Goal: Task Accomplishment & Management: Complete application form

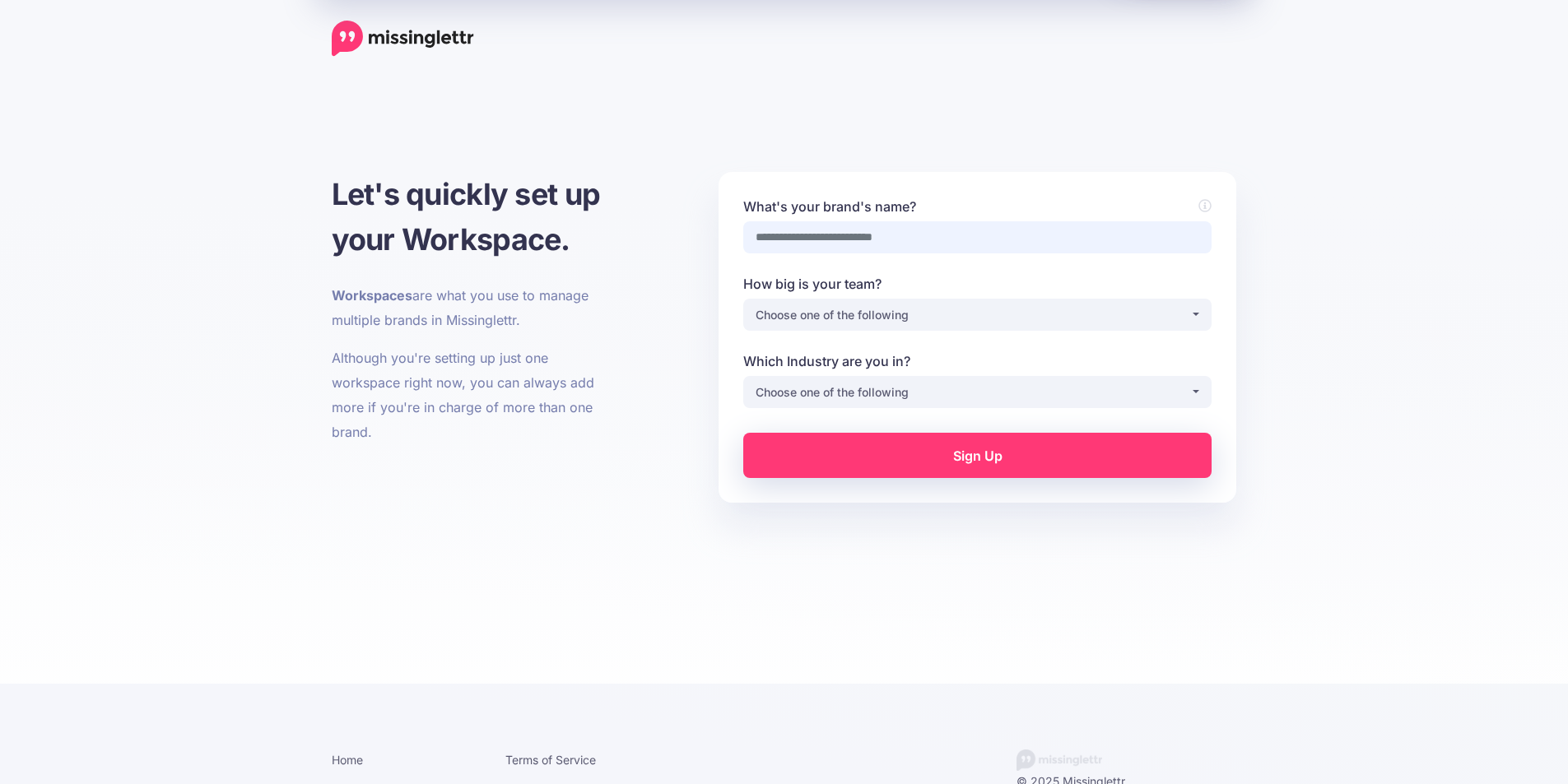
click at [841, 234] on input "What's your brand's name?" at bounding box center [978, 237] width 469 height 32
type input "**********"
click at [917, 307] on div "Choose one of the following" at bounding box center [973, 315] width 435 height 20
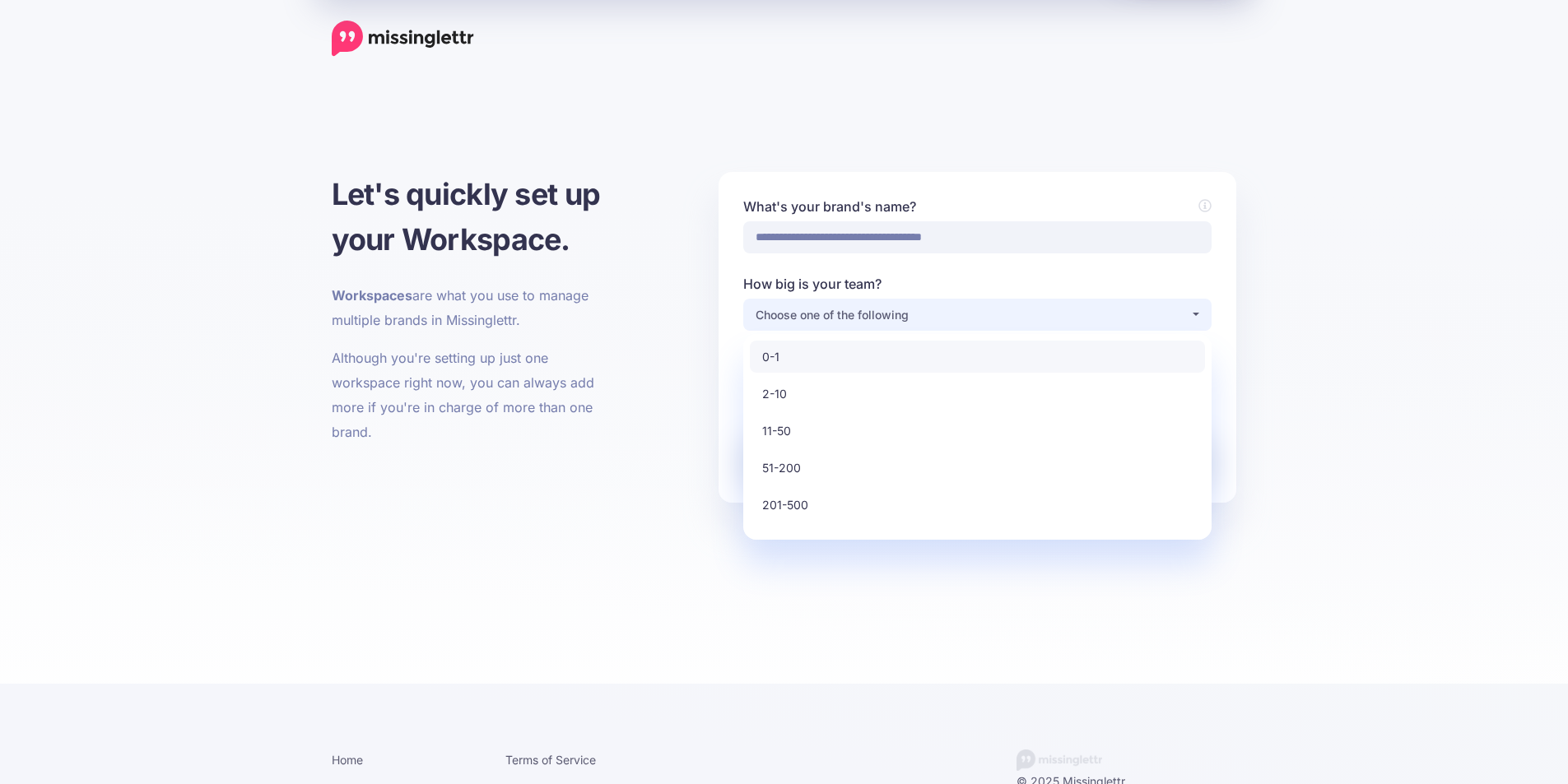
click at [801, 357] on link "0-1" at bounding box center [977, 357] width 456 height 32
select select "*"
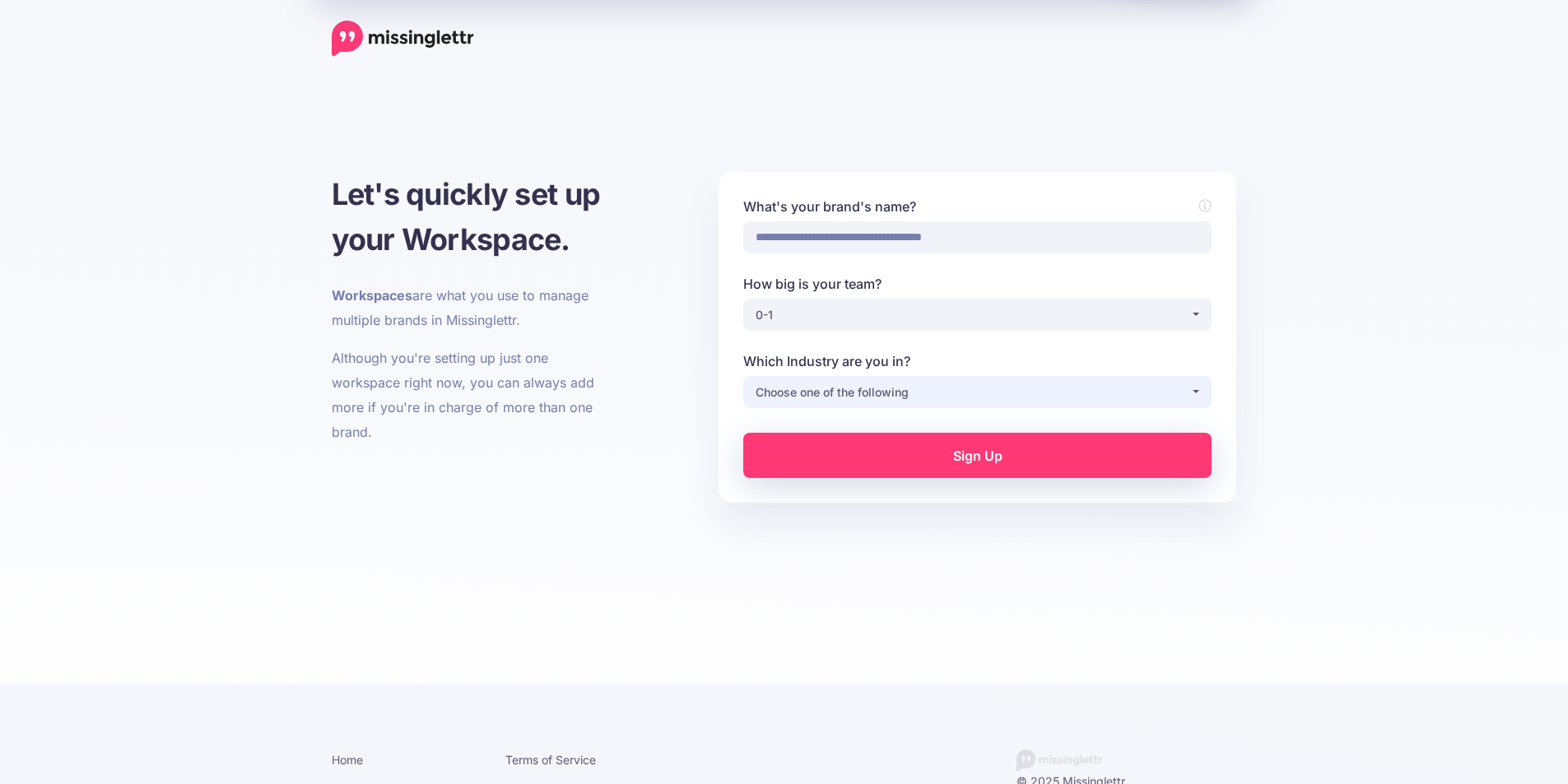
click at [909, 392] on div "Choose one of the following" at bounding box center [973, 392] width 435 height 20
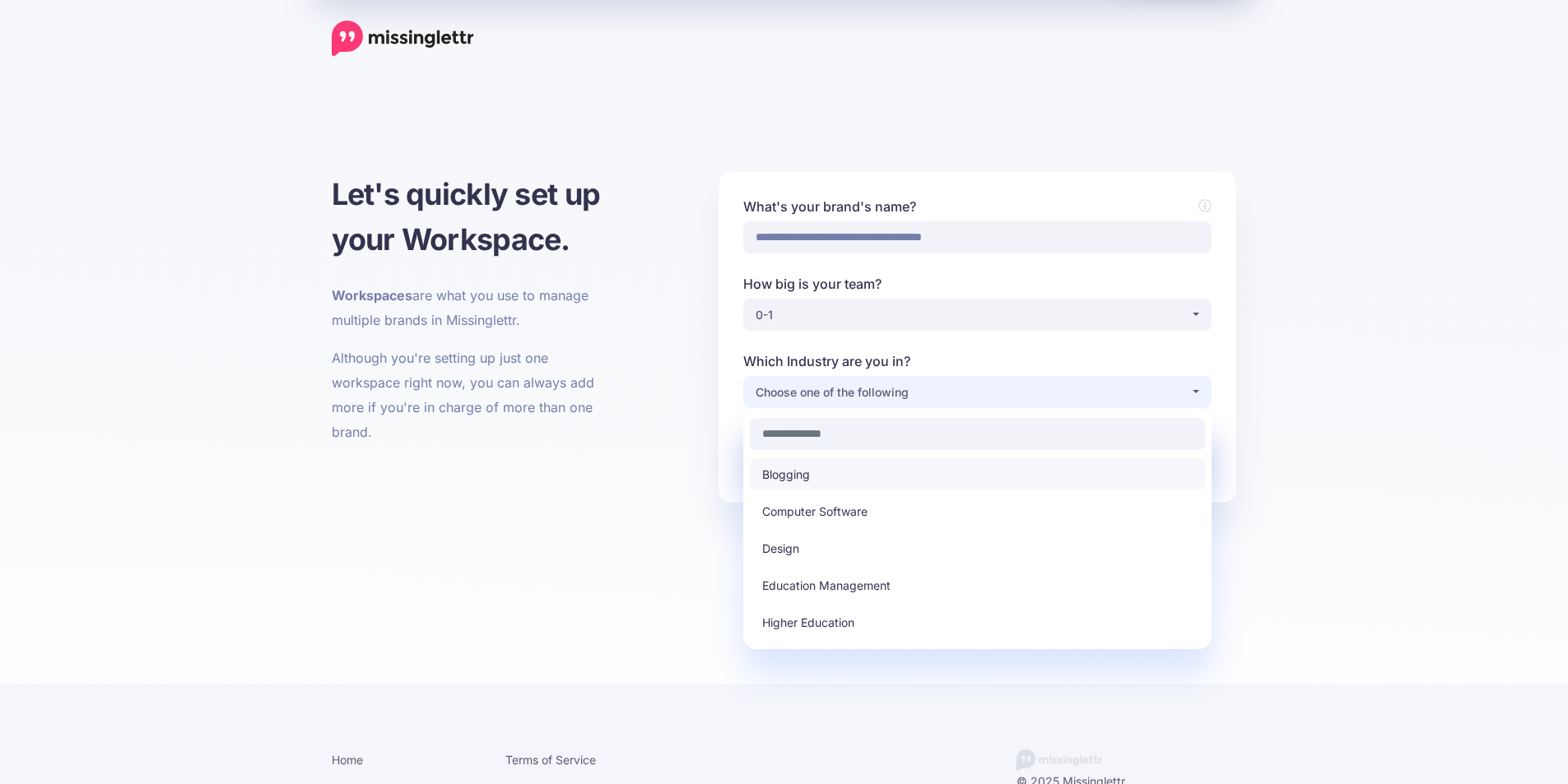
click at [811, 481] on link "Blogging" at bounding box center [977, 474] width 456 height 32
select select "********"
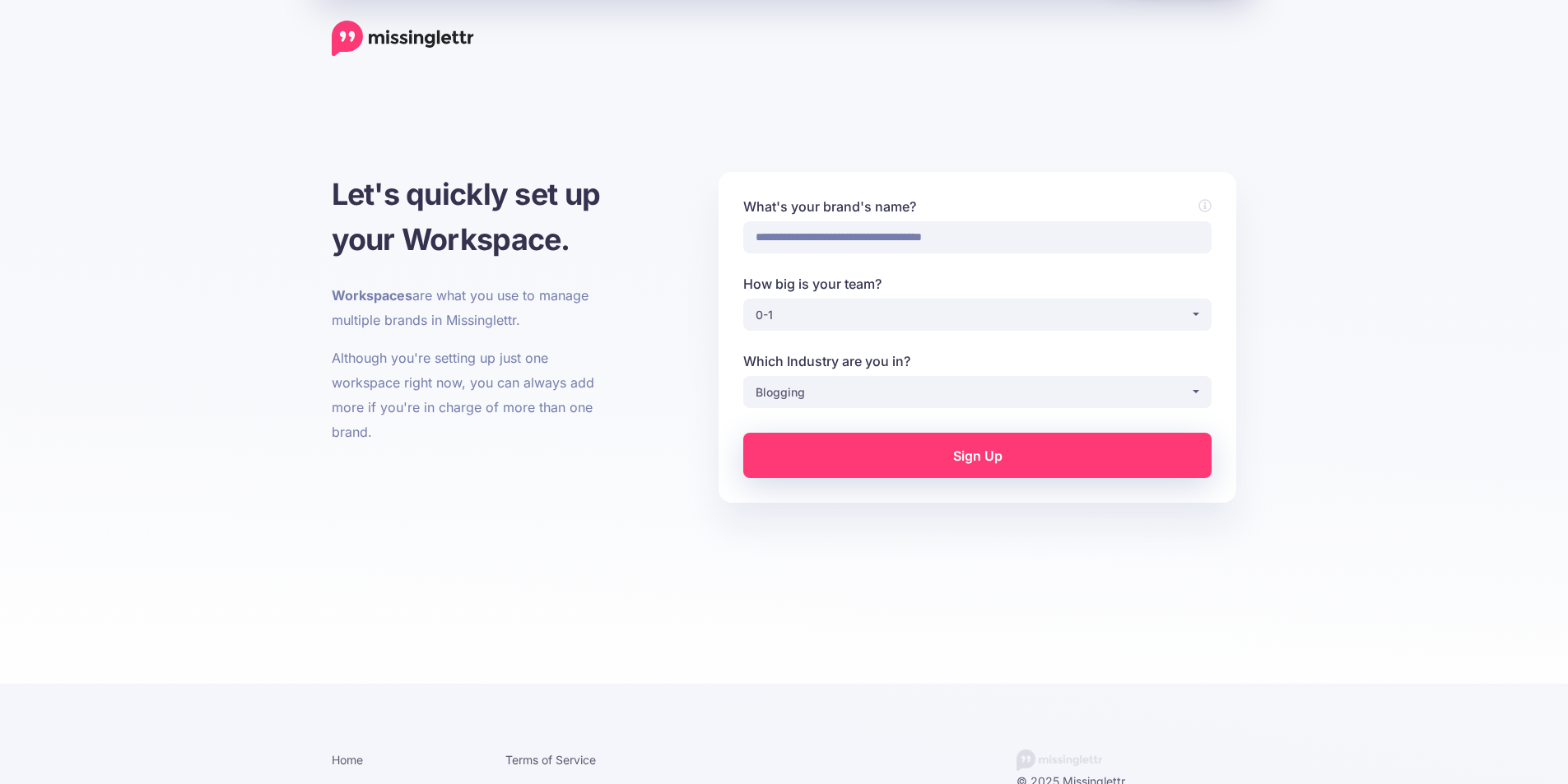
click at [961, 465] on link "Sign Up" at bounding box center [978, 454] width 469 height 45
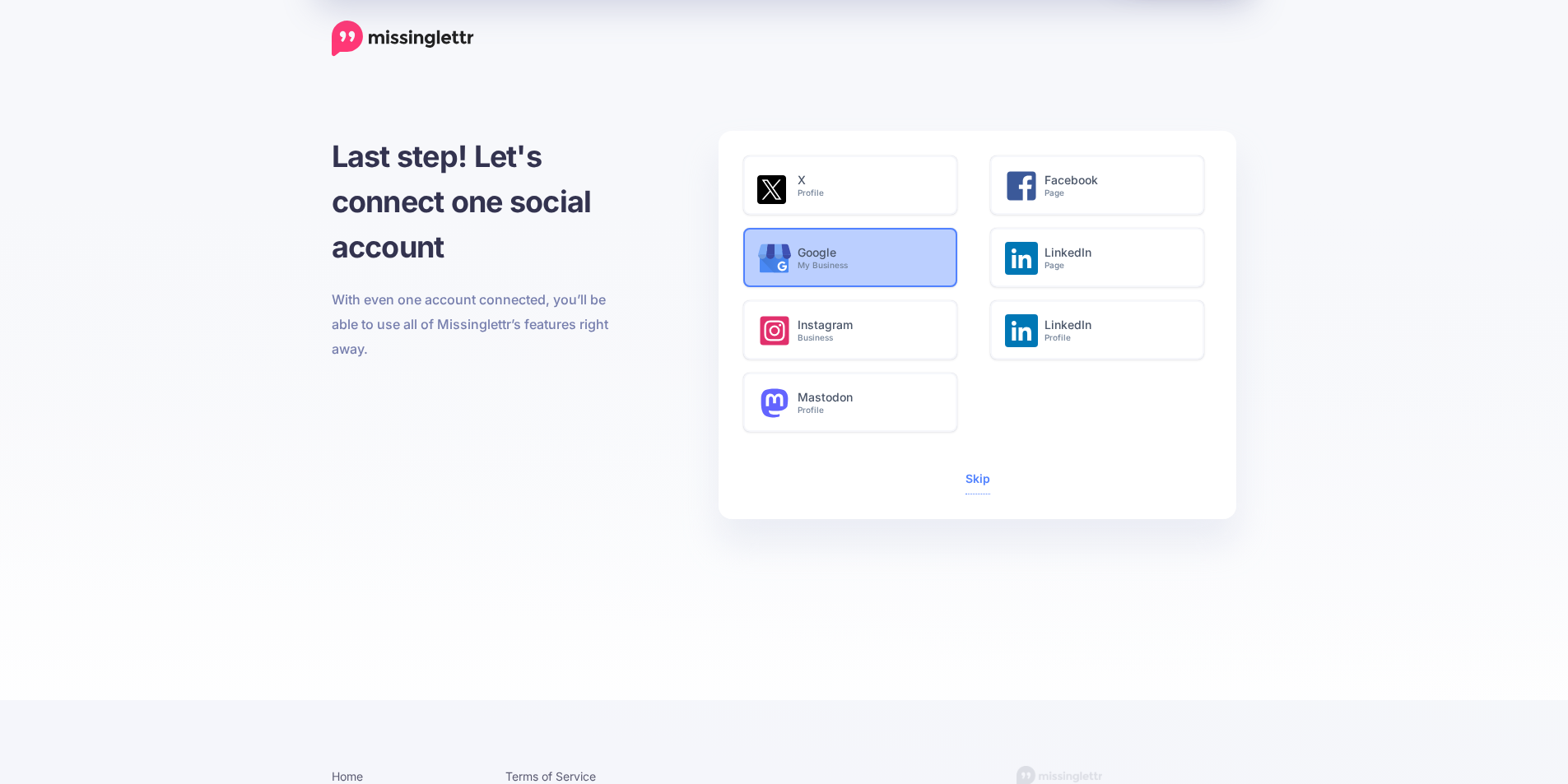
click at [820, 266] on small "My Business" at bounding box center [868, 265] width 142 height 11
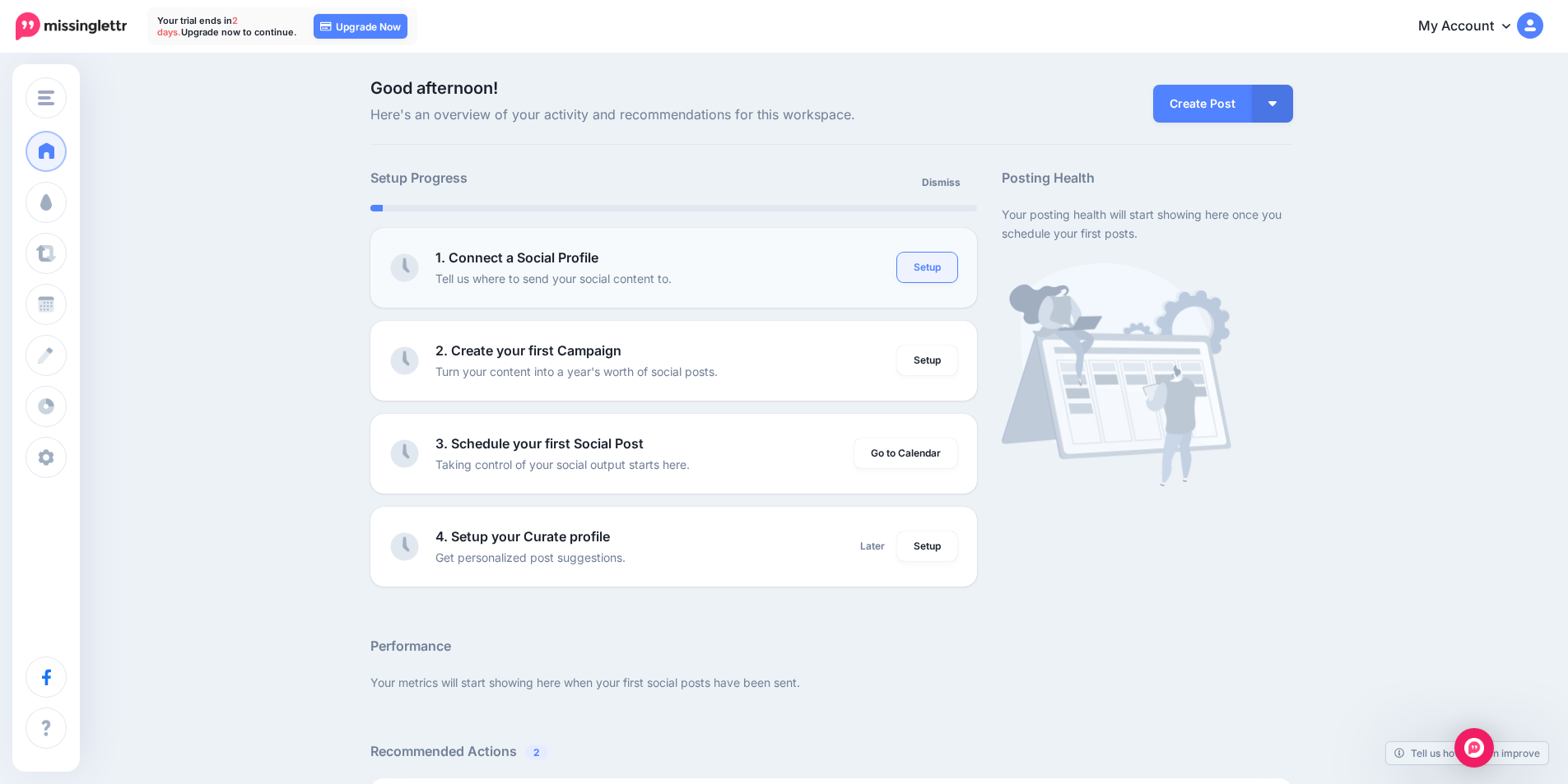
click at [934, 270] on link "Setup" at bounding box center [927, 268] width 60 height 30
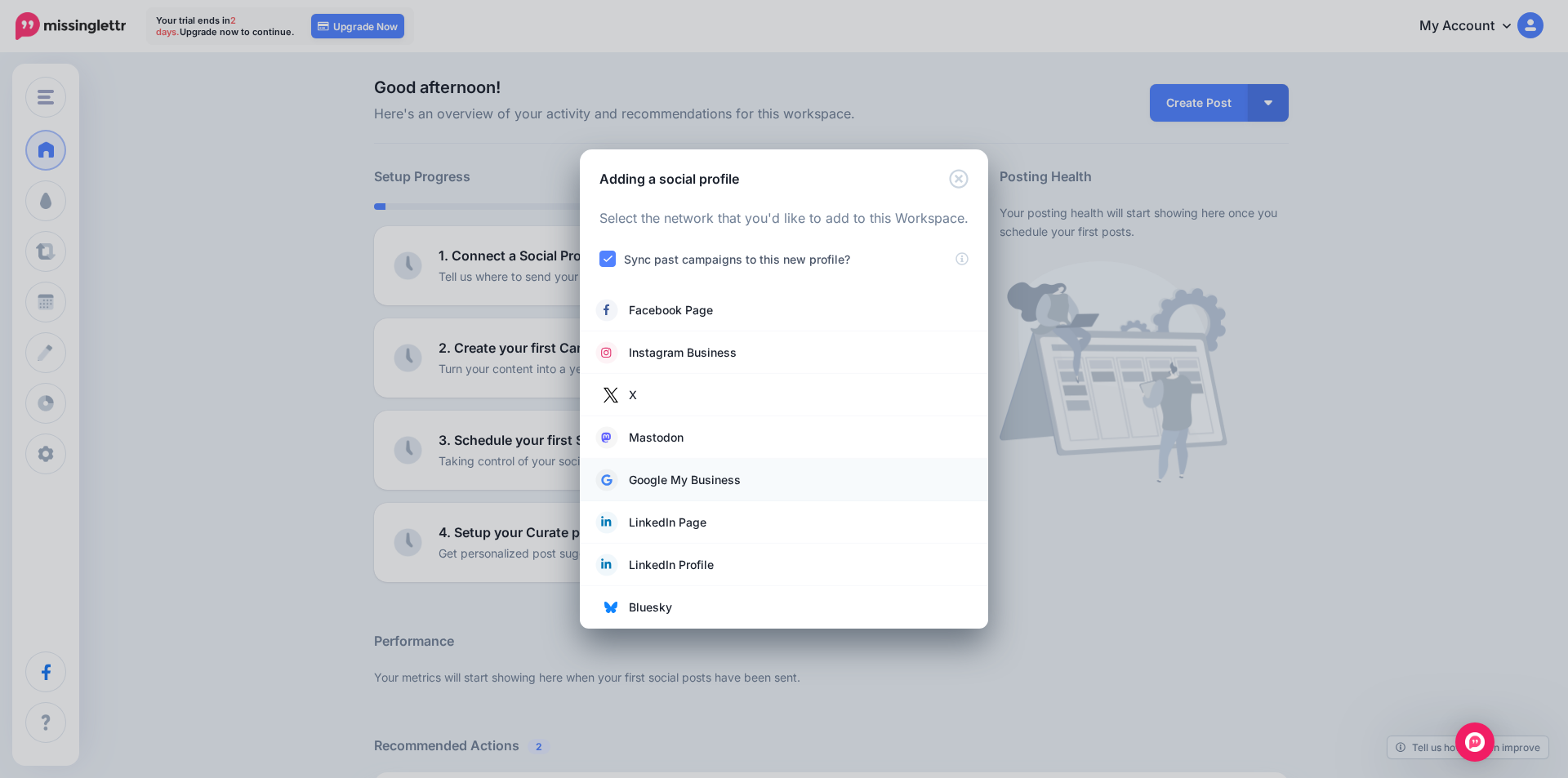
click at [806, 467] on li "Google My Business" at bounding box center [783, 479] width 408 height 43
click at [804, 472] on link "Google My Business" at bounding box center [784, 479] width 376 height 23
